Goal: Check status: Check status

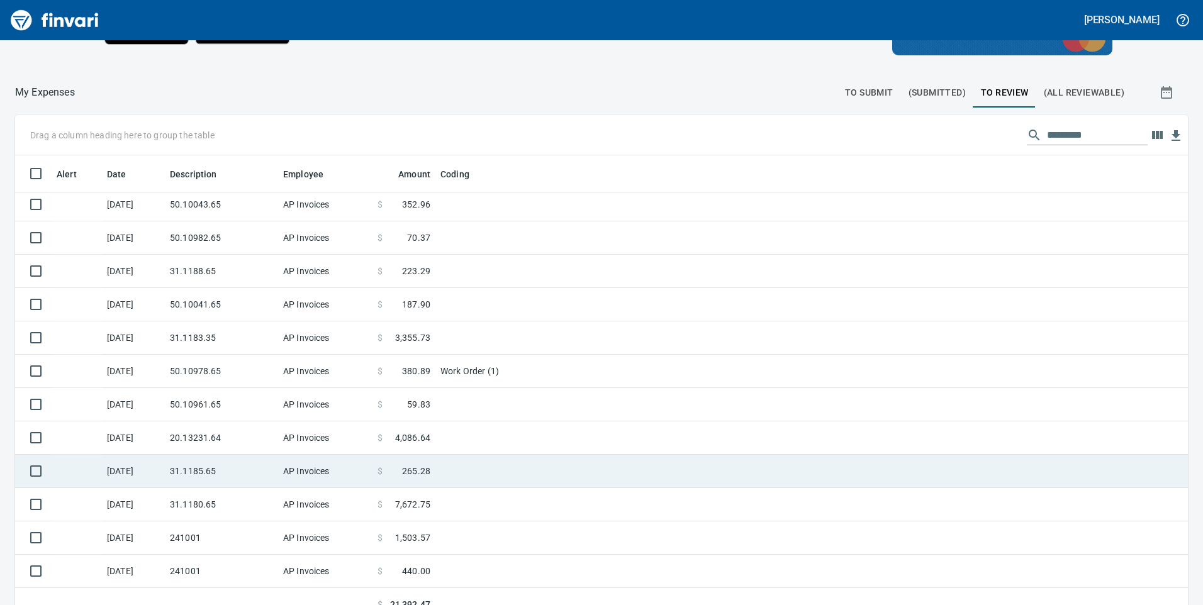
scroll to position [142, 0]
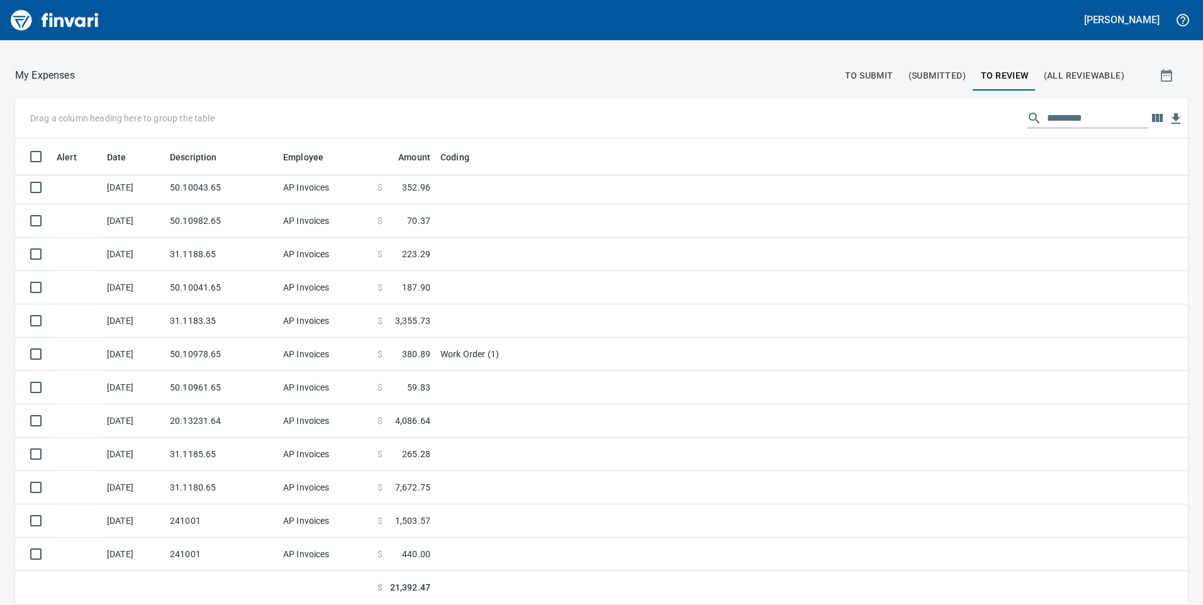
click at [467, 488] on td at bounding box center [593, 487] width 315 height 33
click at [211, 494] on td "31.1180.65" at bounding box center [221, 487] width 113 height 33
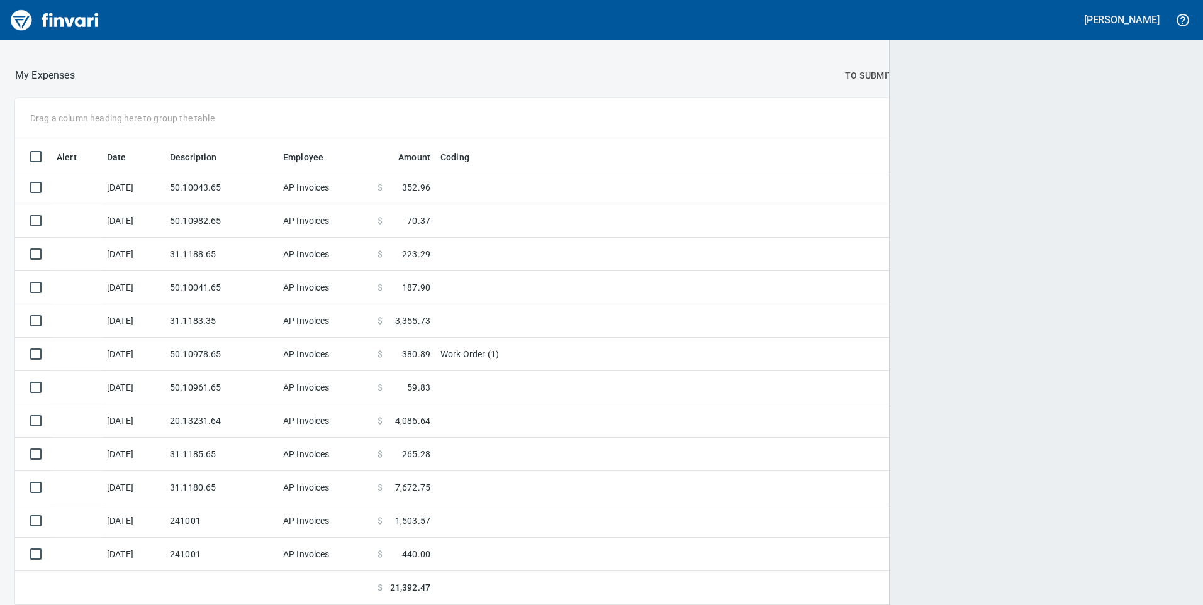
scroll to position [125, 0]
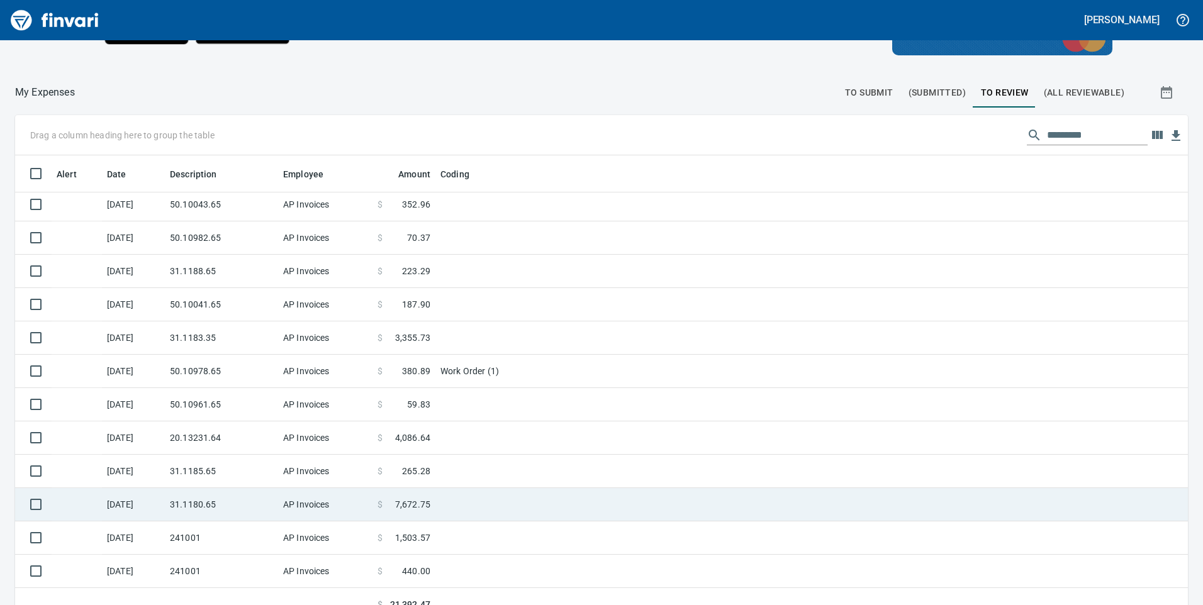
click at [217, 497] on td "31.1180.65" at bounding box center [221, 504] width 113 height 33
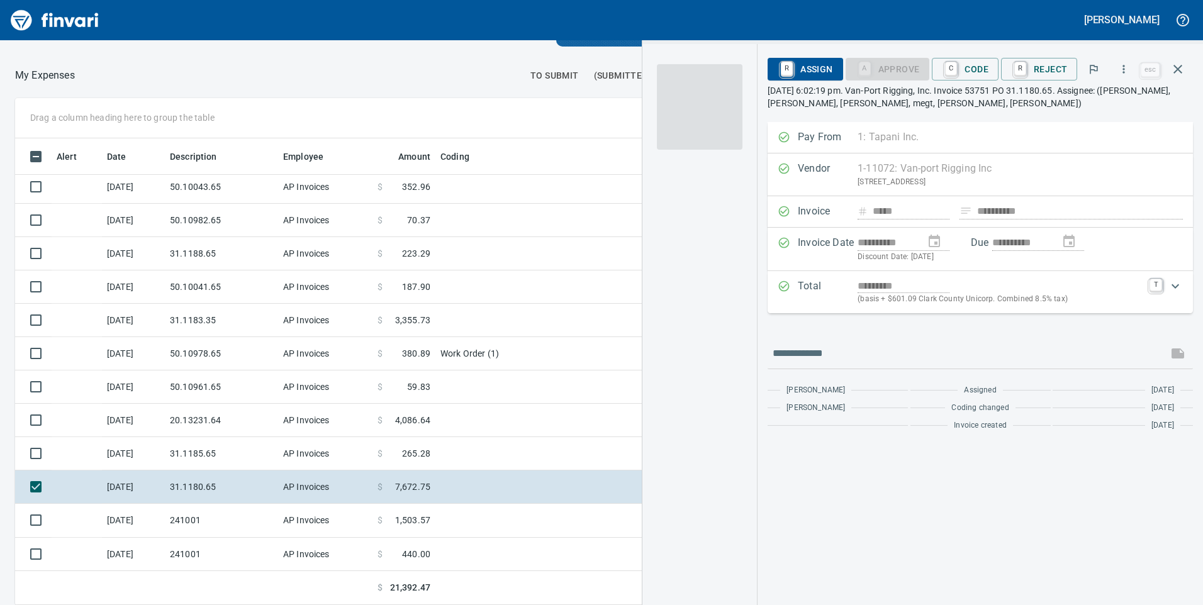
scroll to position [458, 830]
click at [979, 67] on span "C Code" at bounding box center [965, 69] width 47 height 21
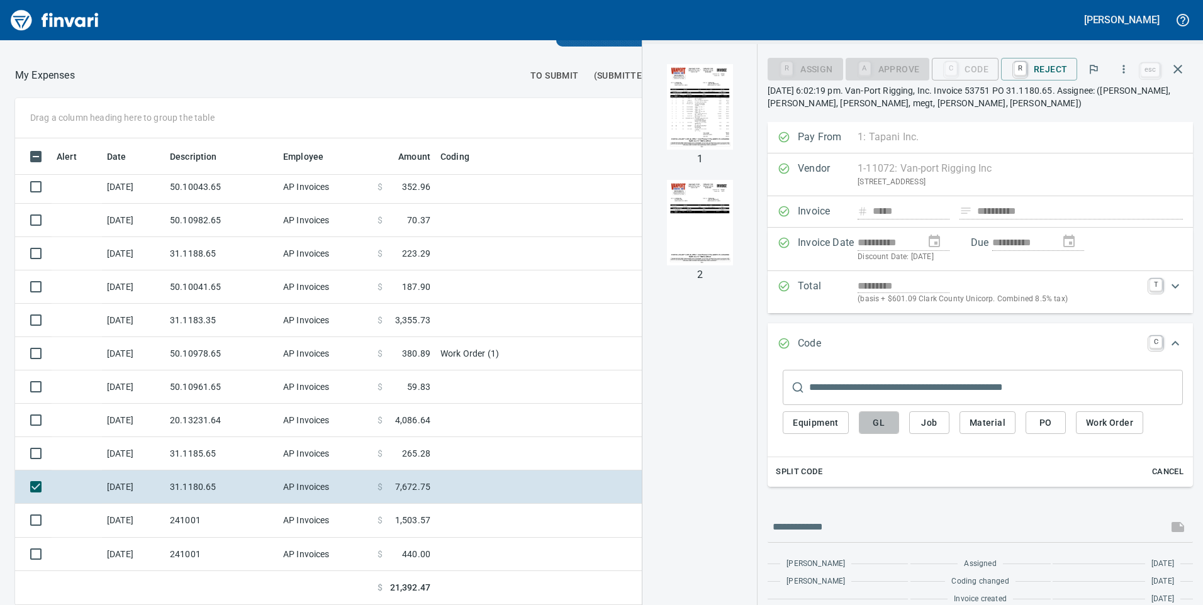
click at [875, 415] on span "GL" at bounding box center [879, 423] width 20 height 16
